Goal: Task Accomplishment & Management: Manage account settings

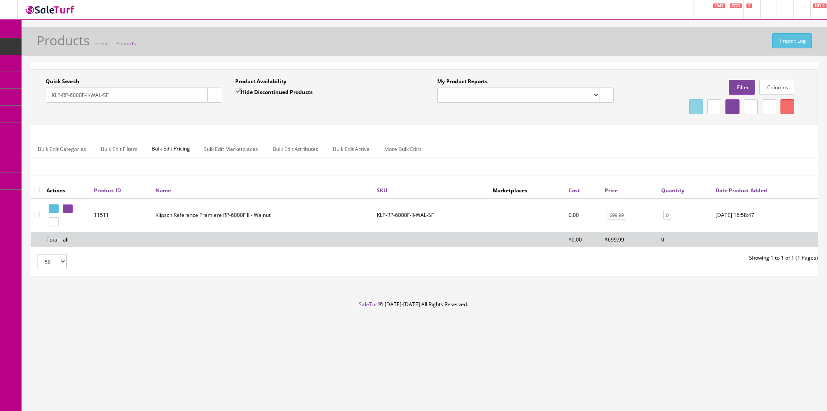
drag, startPoint x: 123, startPoint y: 96, endPoint x: 38, endPoint y: 100, distance: 85.5
click at [38, 100] on div "Quick Search KLP-RP-6000F-II-WAL-SF Date From Product Availability Hide Discont…" at bounding box center [229, 93] width 392 height 31
click at [160, 90] on input "Quick Search" at bounding box center [127, 94] width 162 height 15
paste input "AM6085"
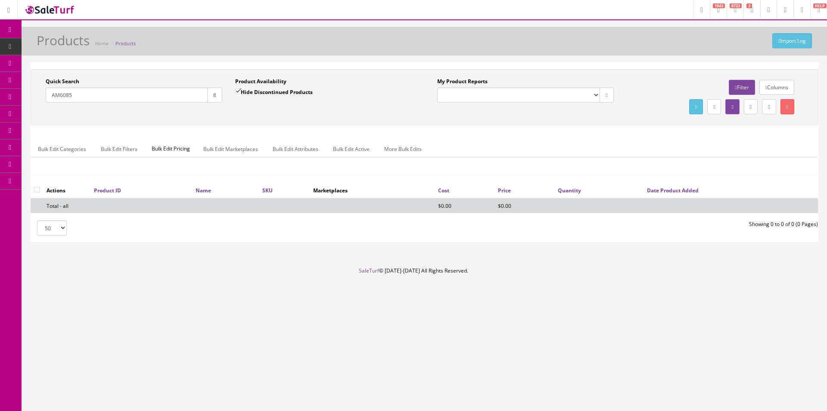
drag, startPoint x: 84, startPoint y: 94, endPoint x: 31, endPoint y: 93, distance: 53.0
click at [31, 93] on div "Quick Search AM6085 Date From Product Availability Hide Discontinued Products D…" at bounding box center [425, 97] width 788 height 56
paste input "747192118853"
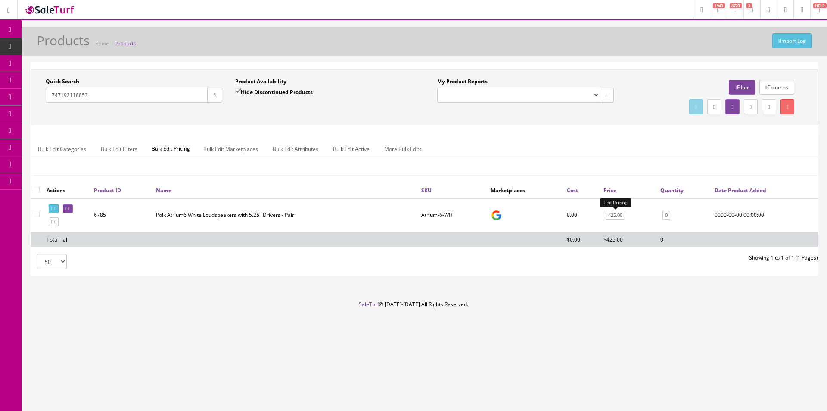
type input "747192118853"
click at [621, 214] on link "425.00" at bounding box center [615, 215] width 19 height 9
click at [619, 216] on link "425.00" at bounding box center [615, 215] width 19 height 9
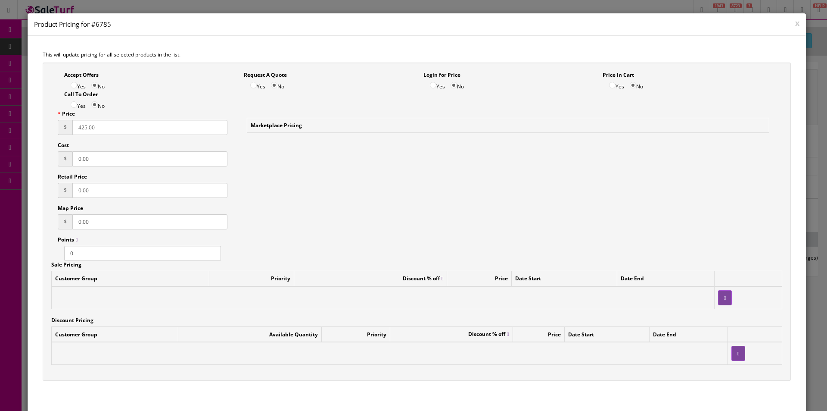
drag, startPoint x: 100, startPoint y: 128, endPoint x: 70, endPoint y: 123, distance: 30.5
click at [70, 123] on div "$ 425.00" at bounding box center [143, 127] width 170 height 15
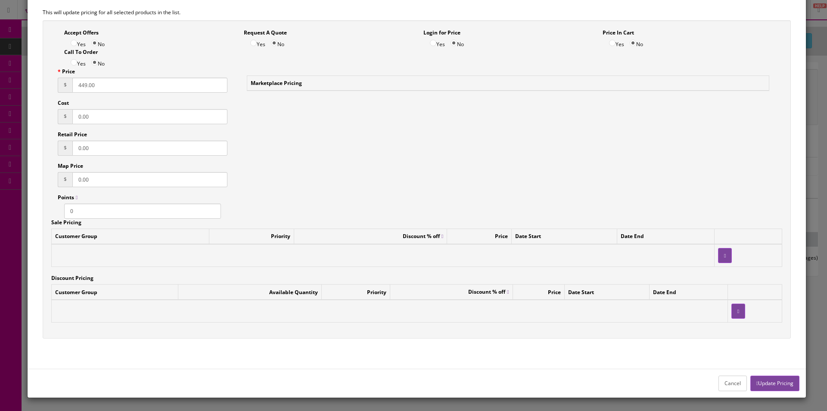
type input "449.00"
click at [783, 391] on div "Cancel Update Pricing" at bounding box center [417, 382] width 779 height 28
click at [781, 387] on button "Update Pricing" at bounding box center [775, 382] width 49 height 15
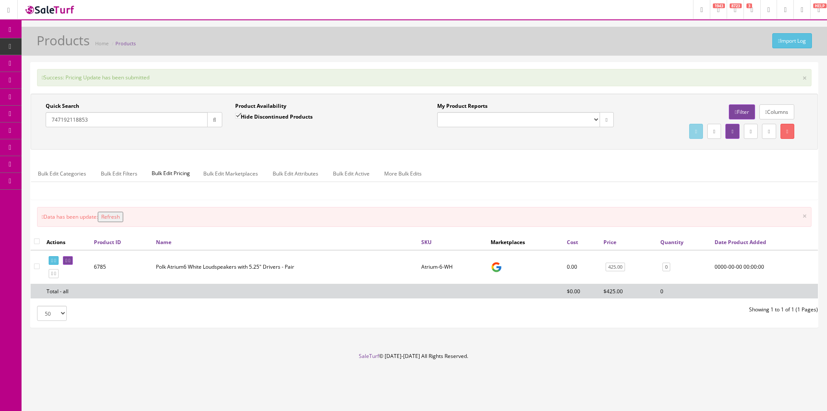
click at [122, 215] on button "Refresh" at bounding box center [110, 217] width 25 height 10
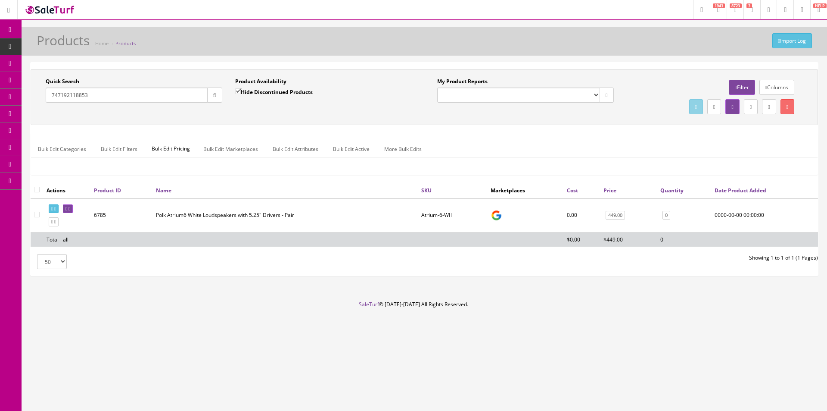
drag, startPoint x: 119, startPoint y: 96, endPoint x: 47, endPoint y: 94, distance: 72.4
click at [47, 94] on input "747192118853" at bounding box center [127, 94] width 162 height 15
paste input "15"
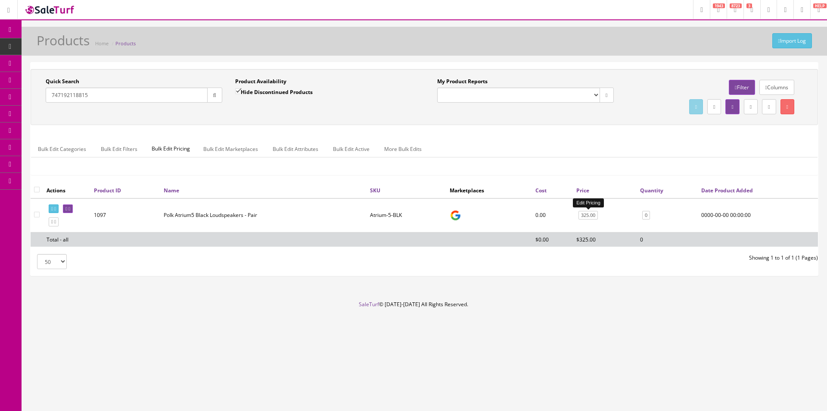
type input "747192118815"
click at [586, 216] on link "325.00" at bounding box center [588, 215] width 19 height 9
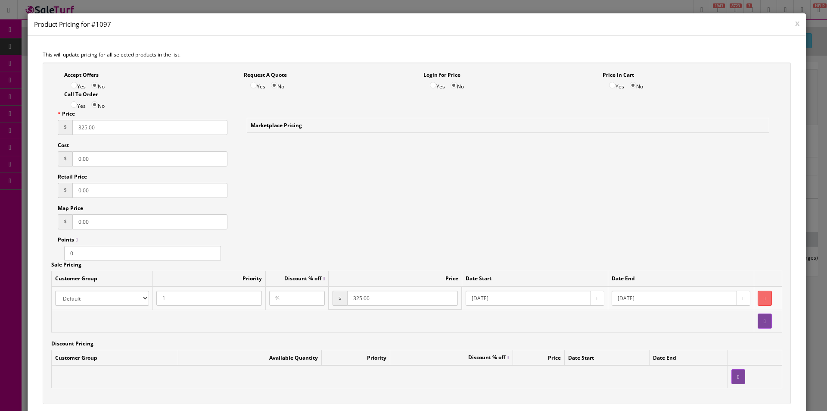
drag, startPoint x: 121, startPoint y: 129, endPoint x: 73, endPoint y: 123, distance: 48.6
click at [73, 123] on input "325.00" at bounding box center [149, 127] width 155 height 15
type input "349.00"
drag, startPoint x: 396, startPoint y: 299, endPoint x: 352, endPoint y: 299, distance: 44.0
click at [352, 299] on input "325.00" at bounding box center [402, 297] width 110 height 15
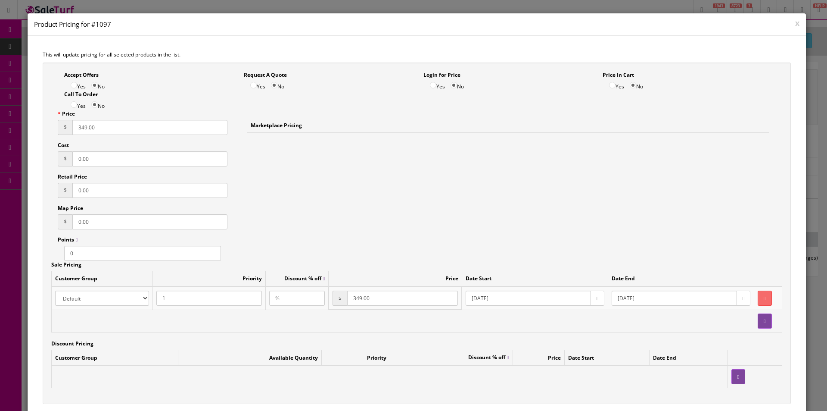
type input "349.00"
click at [404, 243] on div "Accept Offers Yes No Request A Quote Yes No Login for Price Yes No Price In Car…" at bounding box center [417, 233] width 749 height 342
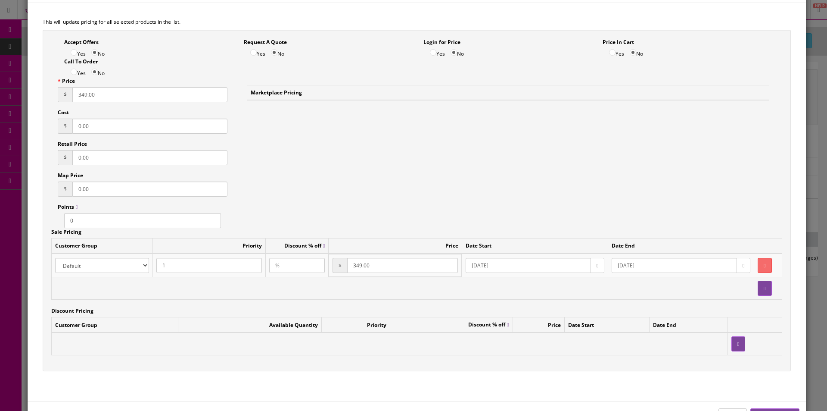
scroll to position [66, 0]
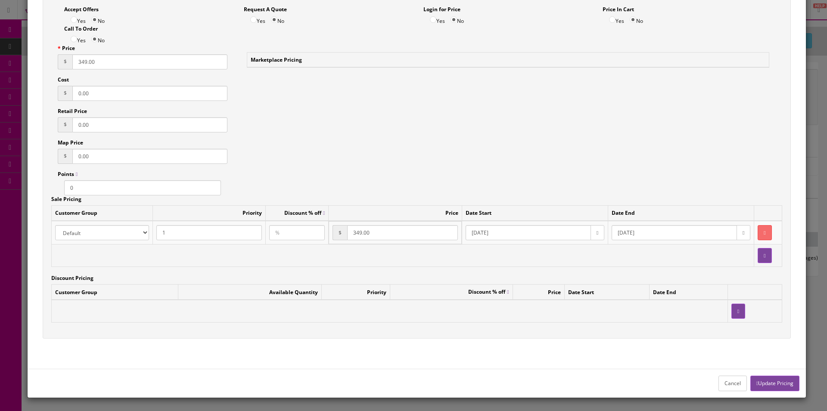
click at [763, 383] on button "Update Pricing" at bounding box center [775, 382] width 49 height 15
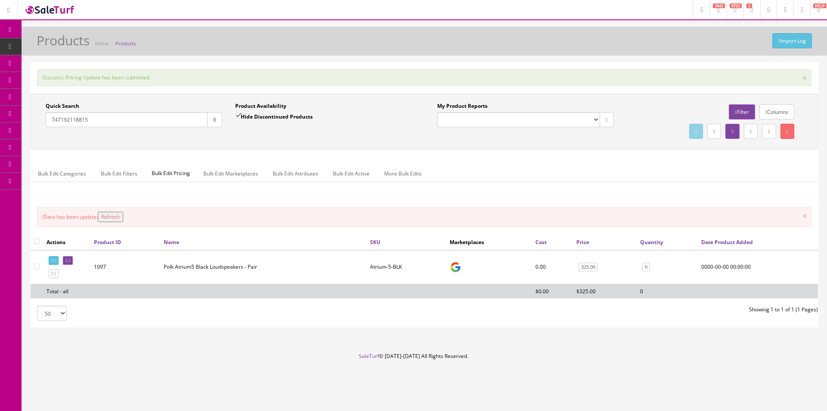
click at [116, 215] on button "Refresh" at bounding box center [110, 217] width 25 height 10
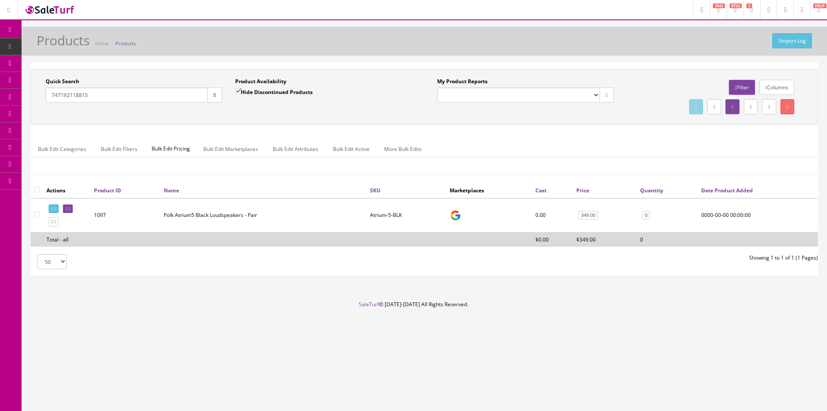
drag, startPoint x: 128, startPoint y: 92, endPoint x: 36, endPoint y: 92, distance: 92.2
click at [36, 92] on div "Quick Search 747192118815 Date From Product Availability Hide Discontinued Prod…" at bounding box center [229, 93] width 392 height 31
paste input "792"
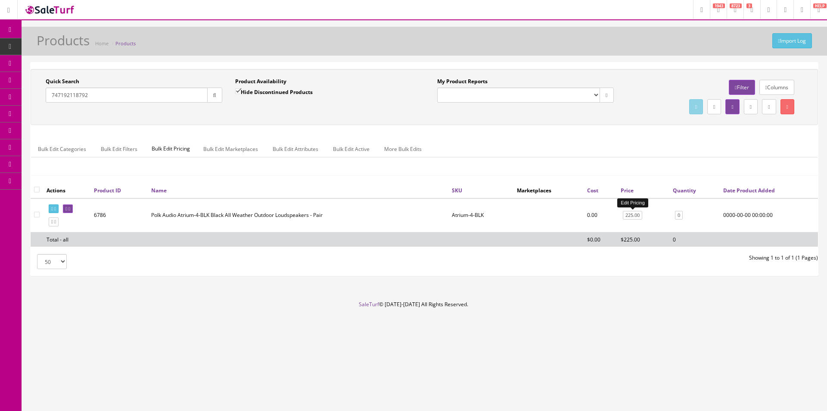
type input "747192118792"
click at [634, 217] on link "225.00" at bounding box center [632, 215] width 19 height 9
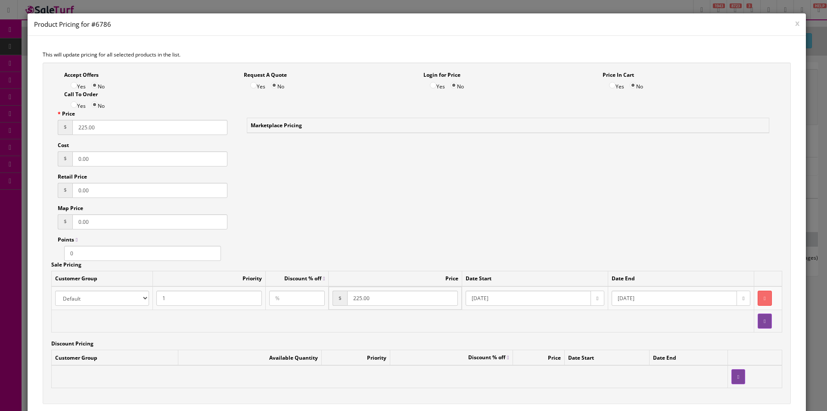
drag, startPoint x: 109, startPoint y: 129, endPoint x: 77, endPoint y: 125, distance: 32.5
click at [77, 125] on input "225.00" at bounding box center [149, 127] width 155 height 15
type input "249.00"
drag, startPoint x: 382, startPoint y: 298, endPoint x: 334, endPoint y: 297, distance: 47.8
click at [334, 297] on td "$ 225.00" at bounding box center [395, 298] width 133 height 23
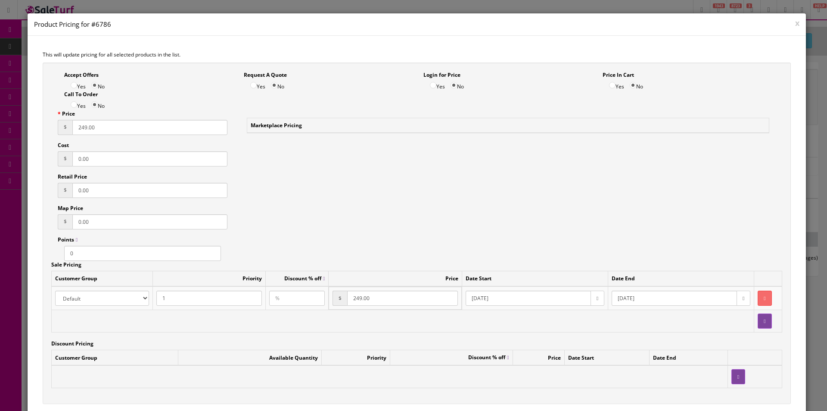
type input "249.00"
click at [410, 225] on div "Accept Offers Yes No Request A Quote Yes No Login for Price Yes No Price In Car…" at bounding box center [417, 233] width 749 height 342
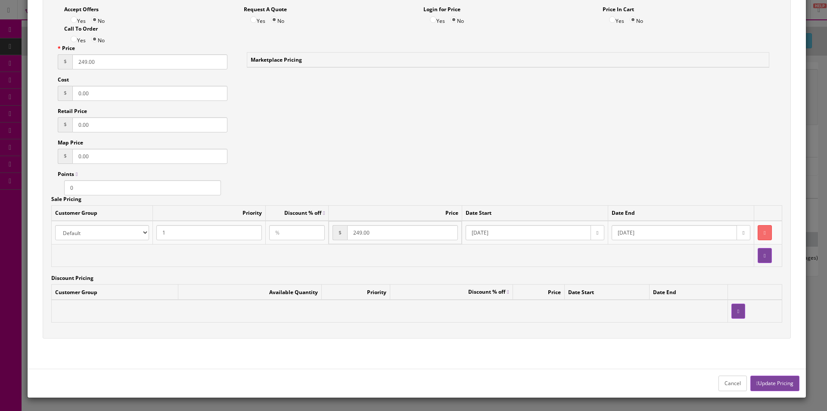
click at [760, 382] on button "Update Pricing" at bounding box center [775, 382] width 49 height 15
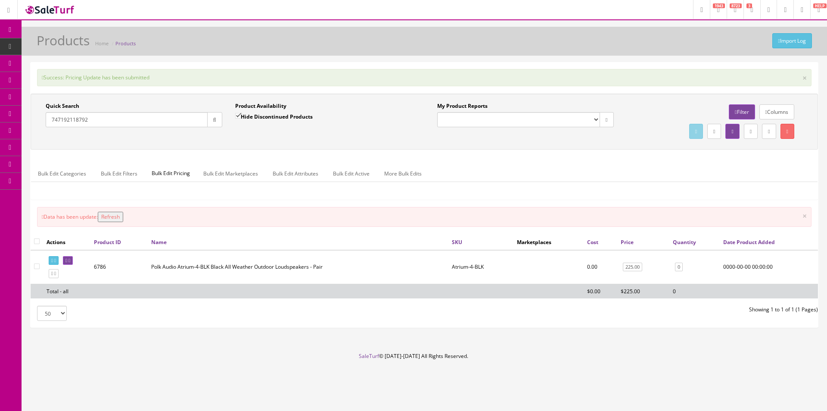
click at [107, 215] on button "Refresh" at bounding box center [110, 217] width 25 height 10
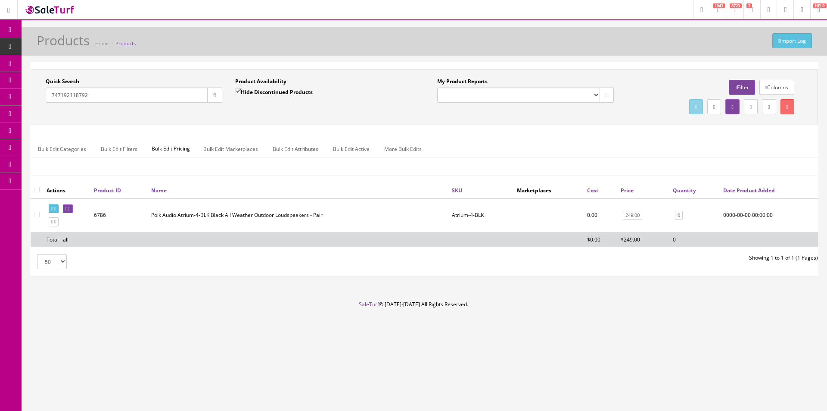
drag, startPoint x: 94, startPoint y: 94, endPoint x: 32, endPoint y: 88, distance: 61.9
click at [32, 88] on div "Quick Search 747192118792 Date From Product Availability Hide Discontinued Prod…" at bounding box center [425, 97] width 788 height 56
paste input "82"
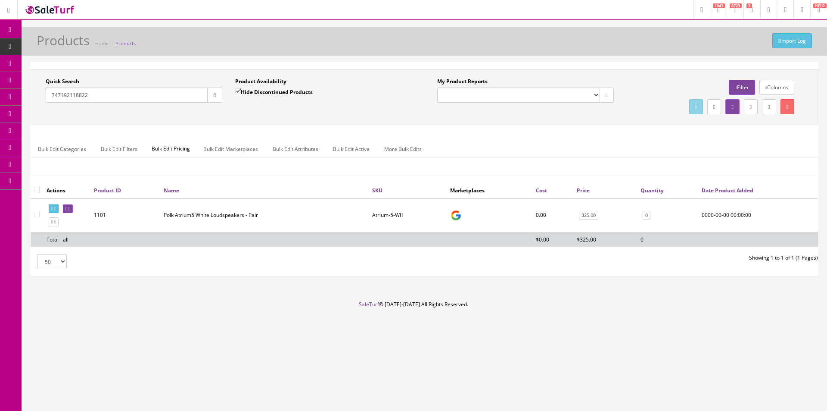
type input "747192118822"
click at [590, 214] on link "325.00" at bounding box center [588, 215] width 19 height 9
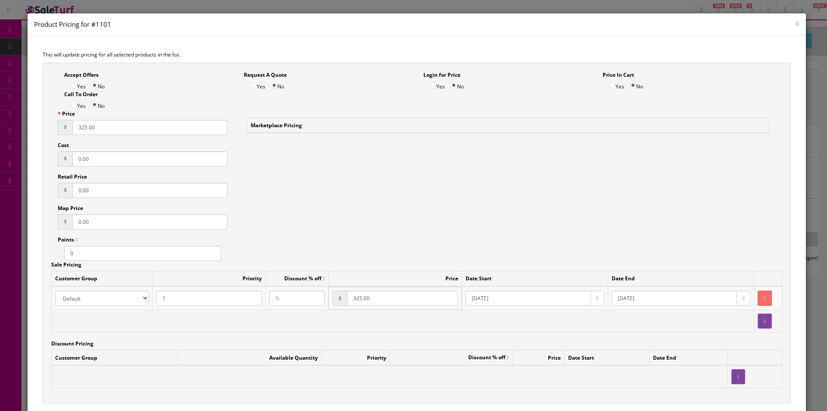
drag, startPoint x: 150, startPoint y: 128, endPoint x: 73, endPoint y: 123, distance: 76.4
click at [73, 123] on input "325.00" at bounding box center [149, 127] width 155 height 15
type input "349.00"
drag, startPoint x: 382, startPoint y: 299, endPoint x: 341, endPoint y: 299, distance: 40.9
click at [341, 299] on td "$ 325.00" at bounding box center [395, 298] width 133 height 23
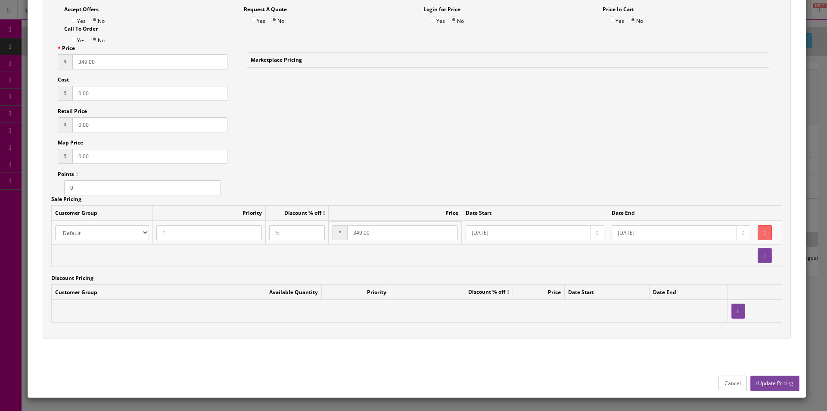
type input "349.00"
click at [761, 384] on button "Update Pricing" at bounding box center [775, 382] width 49 height 15
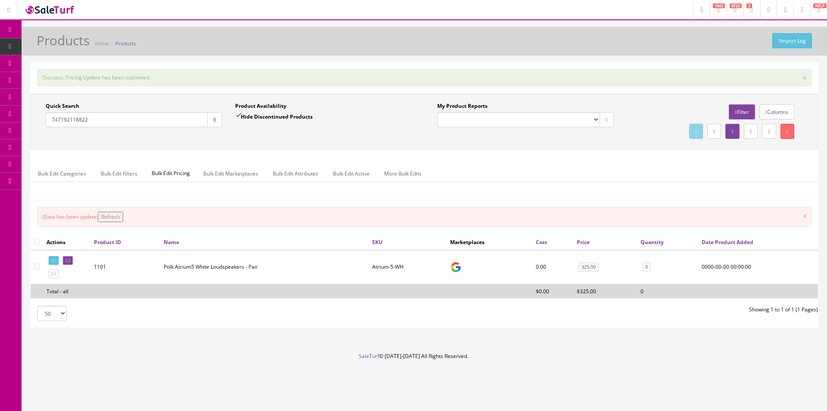
click at [122, 217] on button "Refresh" at bounding box center [110, 217] width 25 height 10
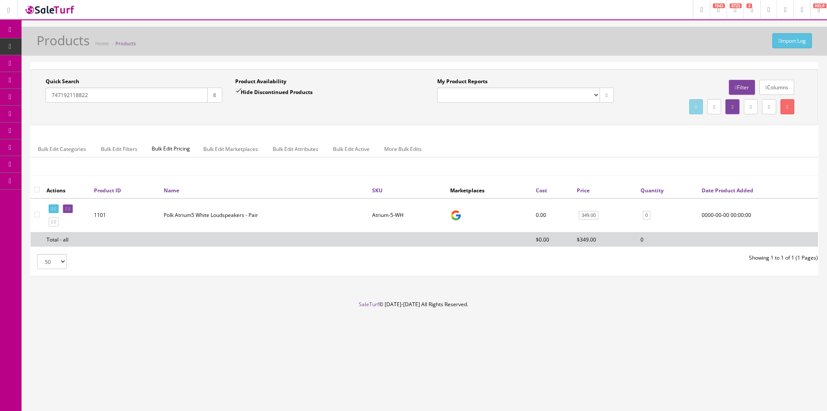
drag, startPoint x: 93, startPoint y: 95, endPoint x: 18, endPoint y: 88, distance: 75.7
click at [18, 88] on div "Research Trends Trending on Ebay Google Trends Amazon Insights (Login Before Cl…" at bounding box center [413, 205] width 827 height 411
type input "v"
drag, startPoint x: 124, startPoint y: 97, endPoint x: 43, endPoint y: 87, distance: 82.0
click at [43, 88] on div "Quick Search v Date From" at bounding box center [134, 93] width 190 height 31
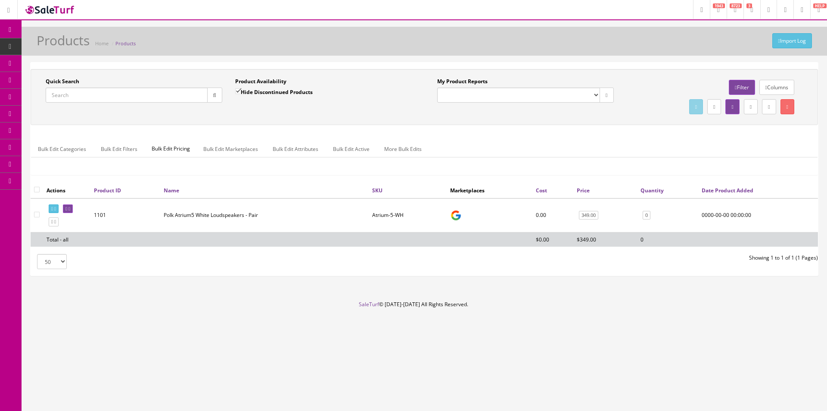
paste input "747192118860"
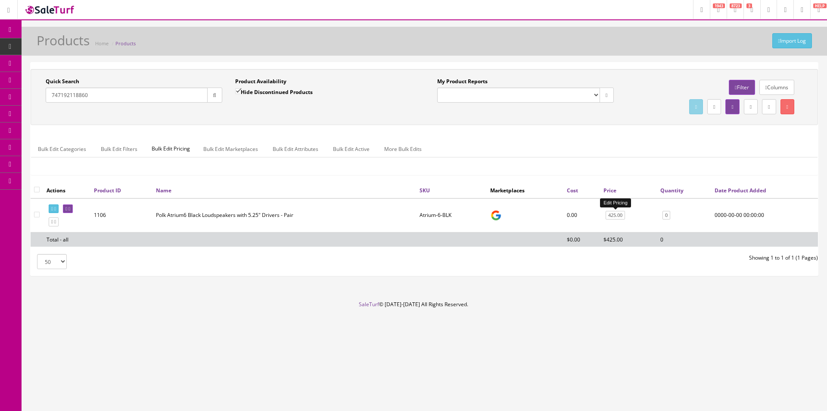
type input "747192118860"
click at [611, 216] on link "425.00" at bounding box center [615, 215] width 19 height 9
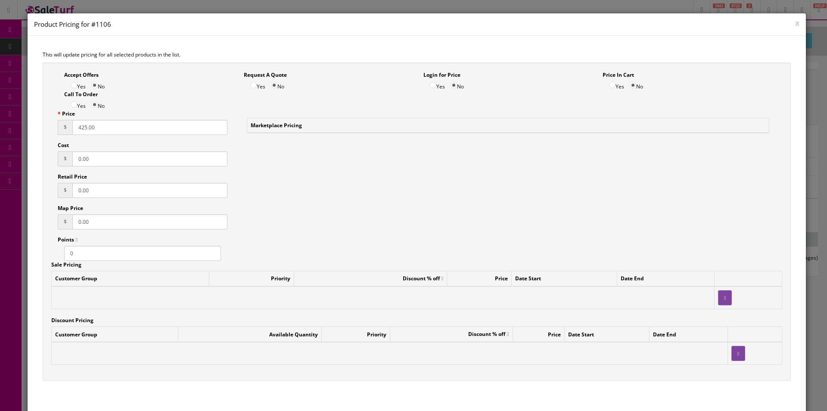
drag, startPoint x: 134, startPoint y: 128, endPoint x: 64, endPoint y: 122, distance: 69.6
click at [64, 122] on div "$ 425.00" at bounding box center [143, 127] width 170 height 15
type input "449.00"
click at [271, 193] on div "Accept Offers Yes No Request A Quote Yes No Login for Price Yes No Price In Car…" at bounding box center [417, 221] width 749 height 318
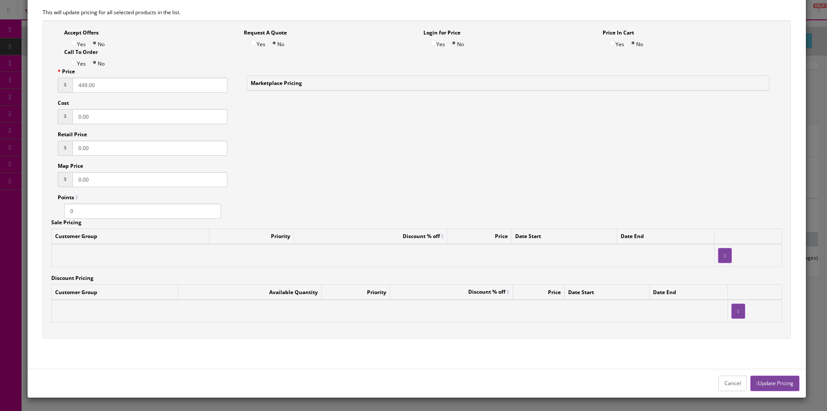
click at [765, 381] on button "Update Pricing" at bounding box center [775, 382] width 49 height 15
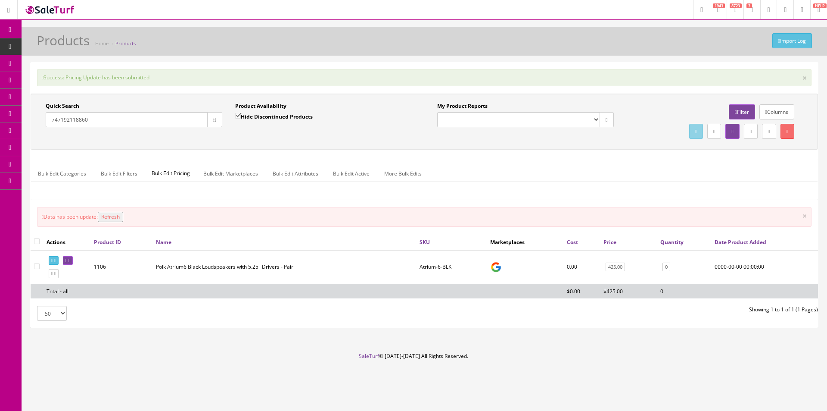
click at [121, 214] on button "Refresh" at bounding box center [110, 217] width 25 height 10
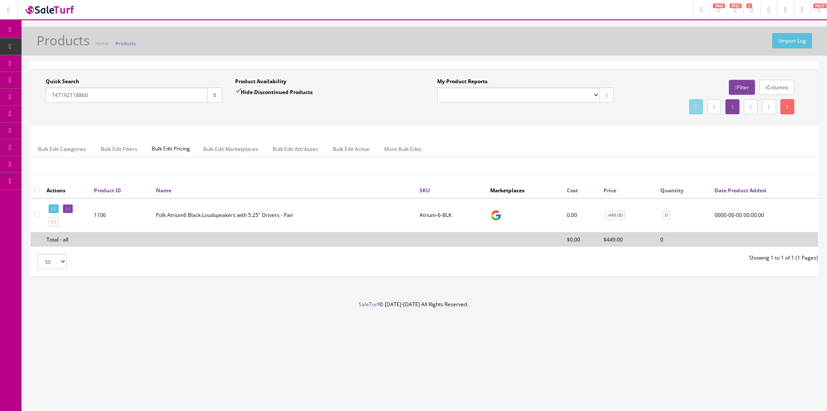
drag, startPoint x: 89, startPoint y: 95, endPoint x: 52, endPoint y: 94, distance: 37.5
click at [52, 94] on input "747192118860" at bounding box center [127, 94] width 162 height 15
paste input "907"
type input "747192118907"
click at [611, 217] on link "275.00" at bounding box center [605, 215] width 19 height 9
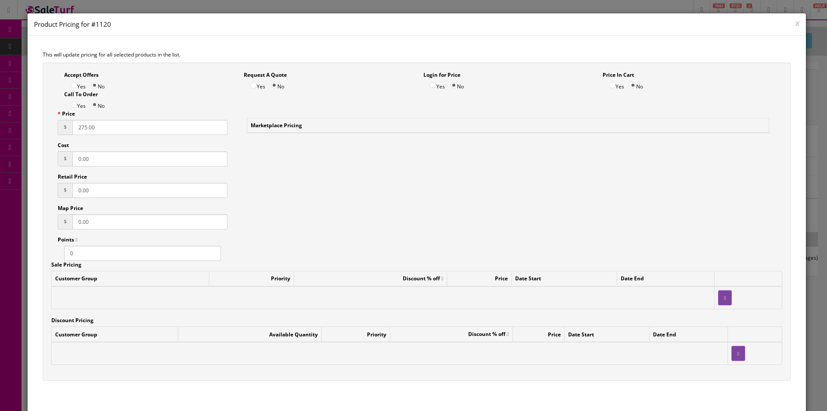
drag, startPoint x: 117, startPoint y: 125, endPoint x: 67, endPoint y: 123, distance: 50.0
click at [67, 123] on div "$ 275.00" at bounding box center [143, 127] width 170 height 15
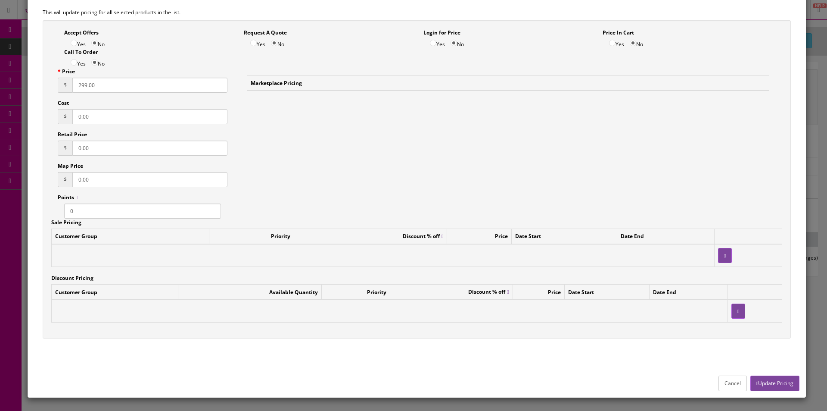
type input "299.00"
click at [774, 387] on button "Update Pricing" at bounding box center [775, 382] width 49 height 15
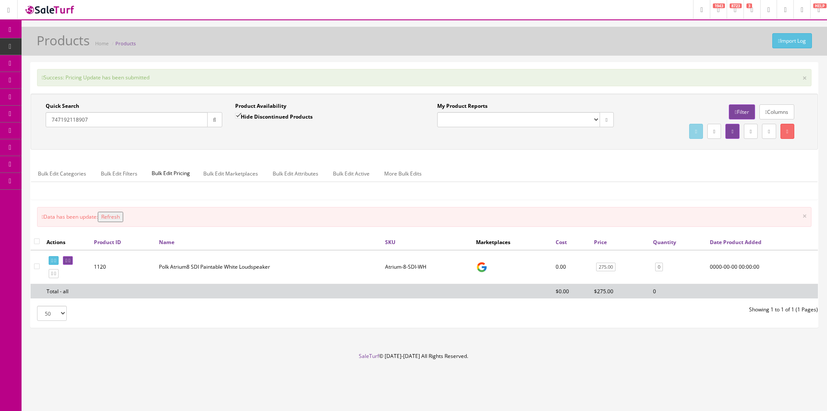
click at [122, 218] on button "Refresh" at bounding box center [110, 217] width 25 height 10
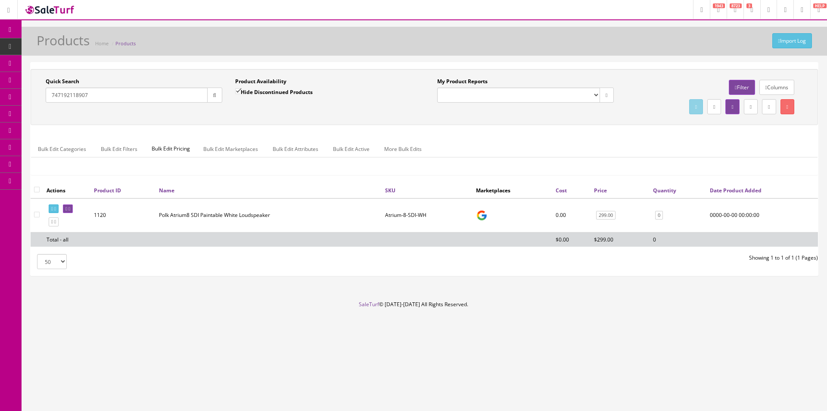
drag, startPoint x: 99, startPoint y: 94, endPoint x: 42, endPoint y: 93, distance: 56.9
click at [42, 93] on div "Quick Search 747192118907 Date From" at bounding box center [134, 93] width 190 height 31
paste input "891"
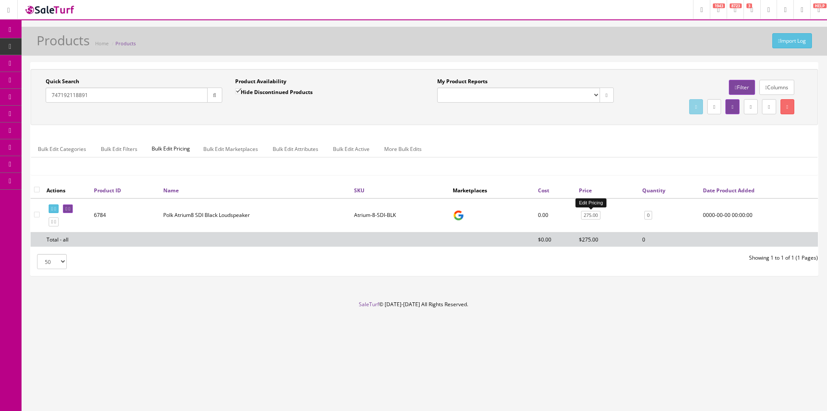
type input "747192118891"
click at [589, 215] on link "275.00" at bounding box center [590, 215] width 19 height 9
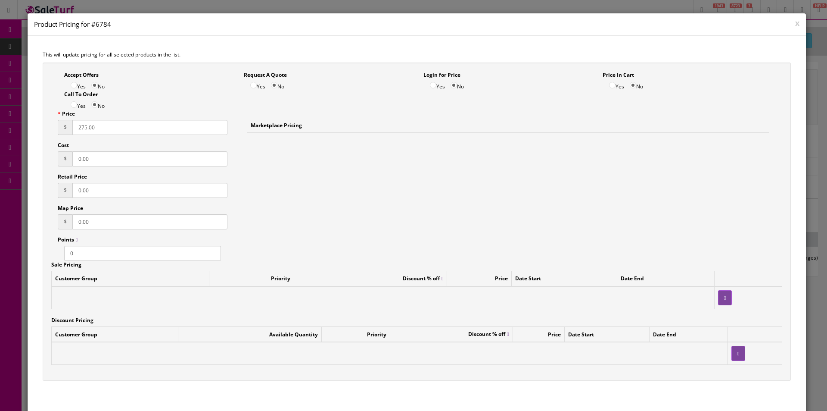
click at [106, 130] on input "275.00" at bounding box center [149, 127] width 155 height 15
type input "2"
type input "299.00"
click at [305, 203] on div "Accept Offers Yes No Request A Quote Yes No Login for Price Yes No Price In Car…" at bounding box center [417, 221] width 749 height 318
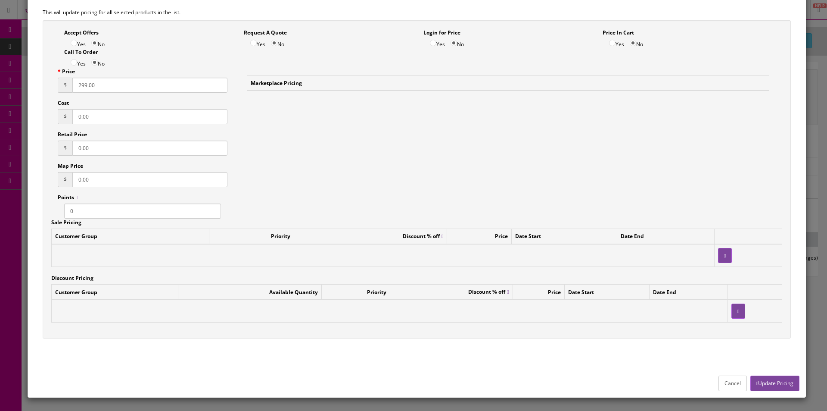
click at [763, 385] on button "Update Pricing" at bounding box center [775, 382] width 49 height 15
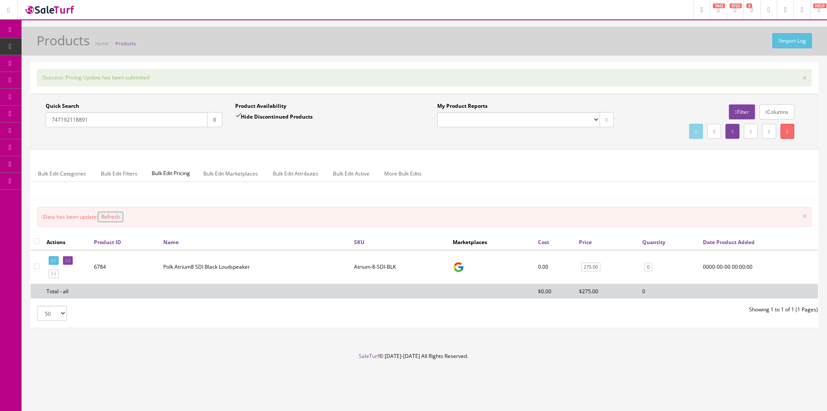
click at [110, 218] on button "Refresh" at bounding box center [110, 217] width 25 height 10
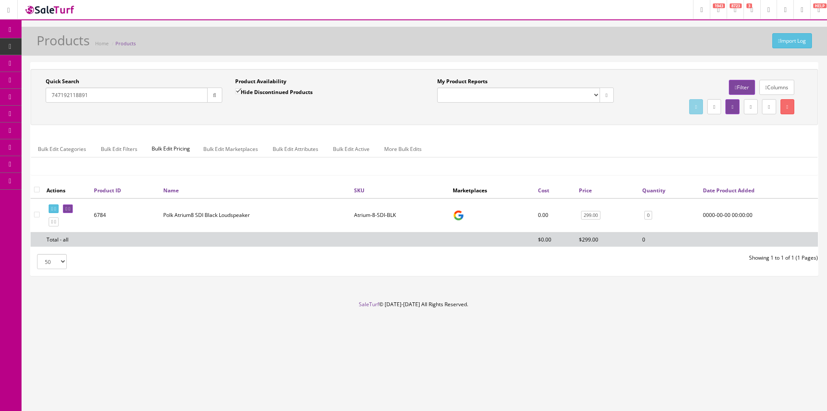
drag, startPoint x: 119, startPoint y: 95, endPoint x: 27, endPoint y: 91, distance: 91.9
click at [27, 92] on div "Quick Search 747192118891 Date From Product Availability Hide Discontinued Prod…" at bounding box center [425, 172] width 806 height 221
paste input "08"
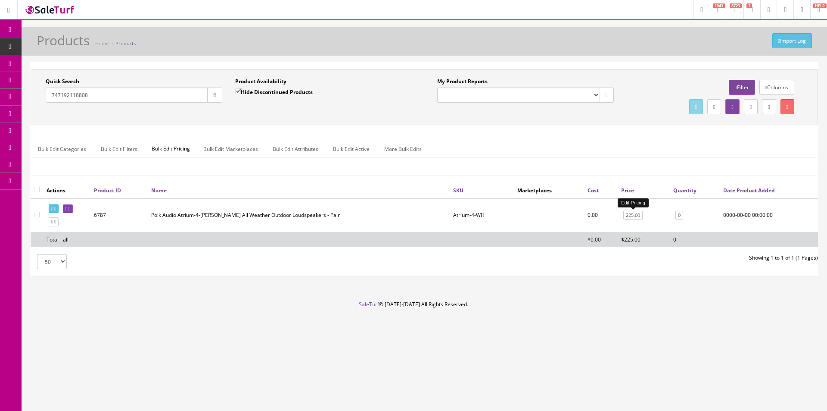
type input "747192118808"
click at [630, 217] on link "225.00" at bounding box center [633, 215] width 19 height 9
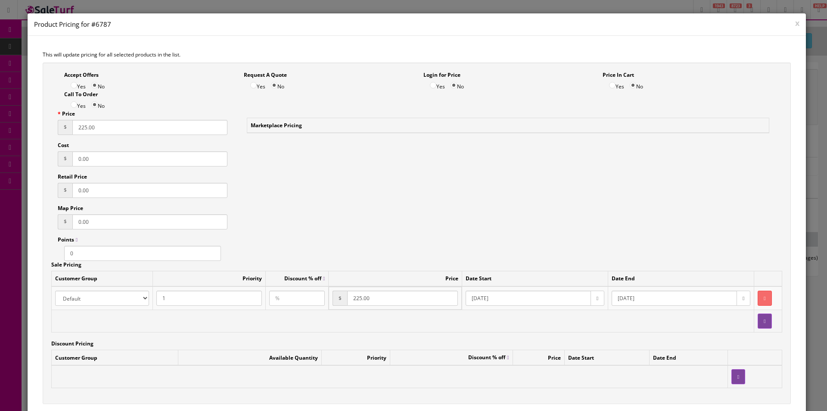
drag, startPoint x: 111, startPoint y: 128, endPoint x: 66, endPoint y: 122, distance: 44.9
click at [66, 122] on div "$ 225.00" at bounding box center [143, 127] width 170 height 15
type input "249.00"
click at [358, 202] on div "Accept Offers Yes No Request A Quote Yes No Login for Price Yes No Price In Car…" at bounding box center [417, 233] width 749 height 342
click at [378, 303] on input "225.00" at bounding box center [402, 297] width 110 height 15
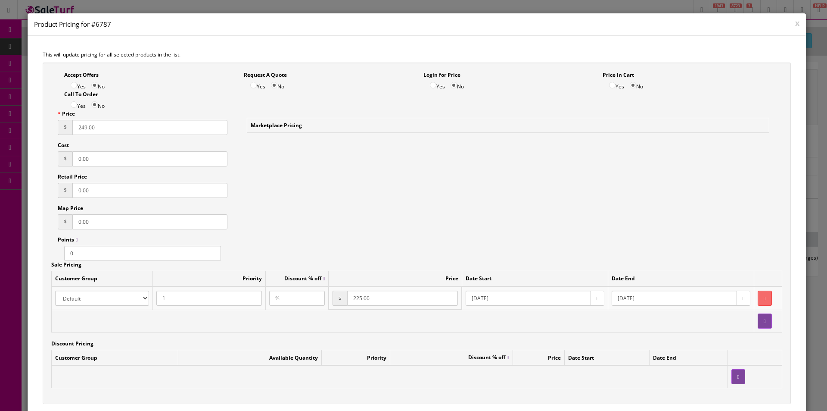
click at [378, 303] on input "225.00" at bounding box center [402, 297] width 110 height 15
click at [378, 301] on input "225.00" at bounding box center [402, 297] width 110 height 15
click at [377, 299] on input "225.00" at bounding box center [402, 297] width 110 height 15
click at [377, 297] on input "225.00" at bounding box center [402, 297] width 110 height 15
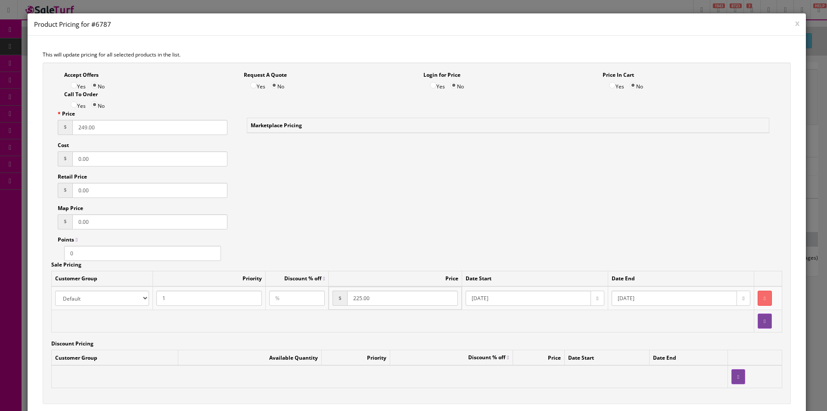
drag, startPoint x: 369, startPoint y: 296, endPoint x: 354, endPoint y: 299, distance: 16.0
click at [354, 299] on input "225.00" at bounding box center [402, 297] width 110 height 15
type input "249.00"
click at [410, 248] on div "Accept Offers Yes No Request A Quote Yes No Login for Price Yes No Price In Car…" at bounding box center [417, 233] width 749 height 342
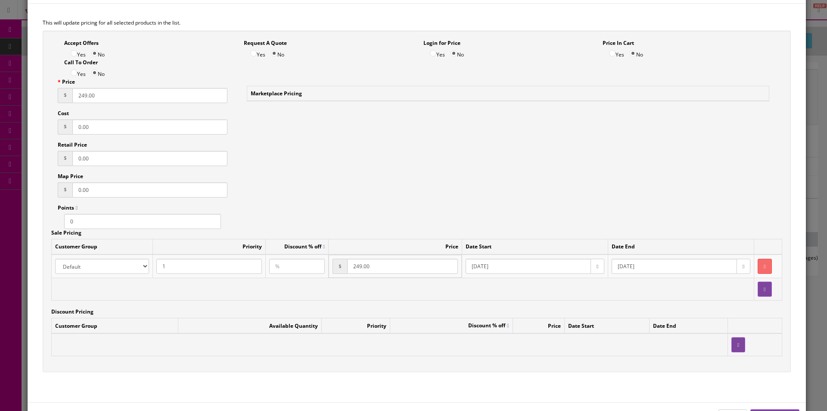
scroll to position [66, 0]
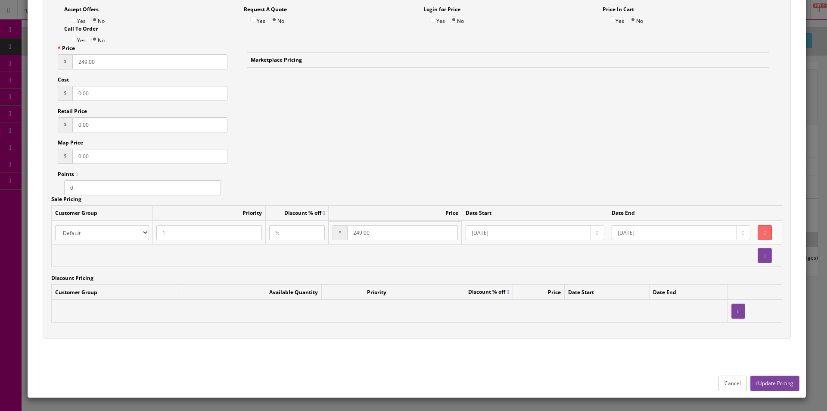
click at [760, 381] on button "Update Pricing" at bounding box center [775, 382] width 49 height 15
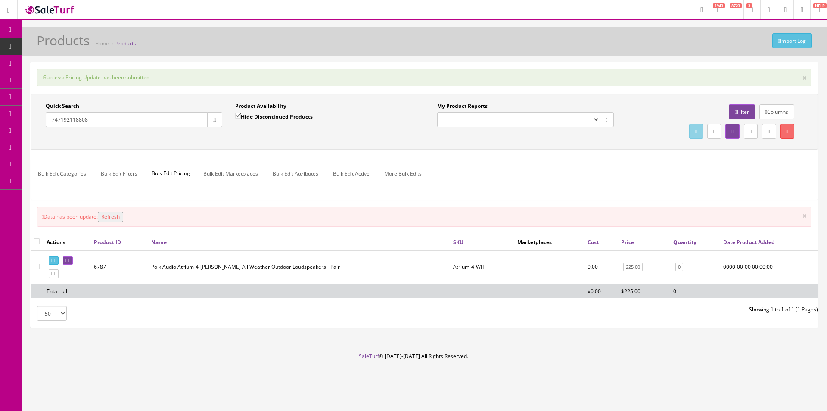
click at [110, 214] on button "Refresh" at bounding box center [110, 217] width 25 height 10
